Goal: Information Seeking & Learning: Understand process/instructions

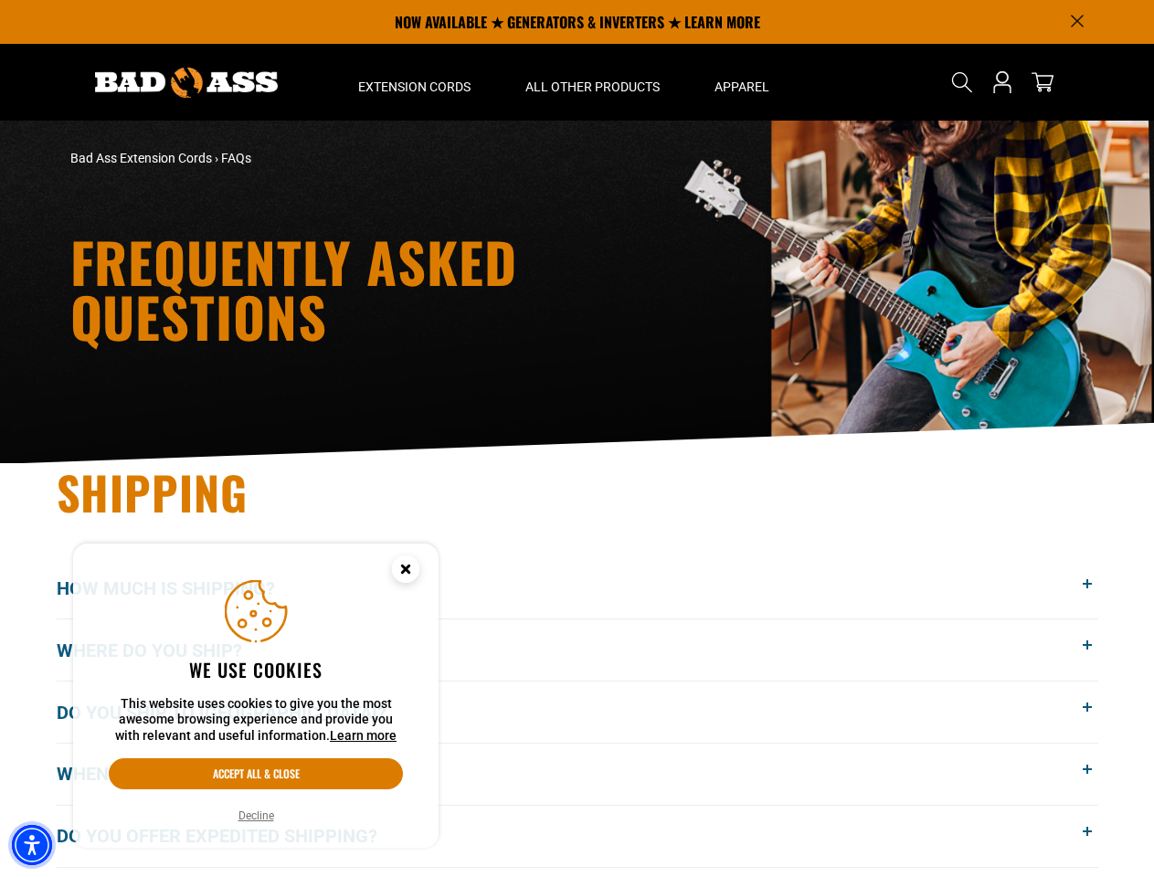
click at [32, 845] on img "Accessibility Menu" at bounding box center [32, 845] width 40 height 40
